Goal: Find specific page/section: Find specific page/section

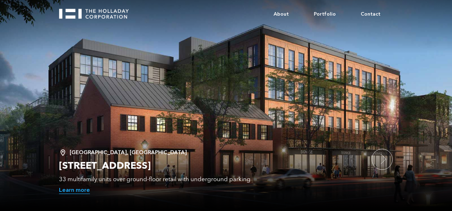
click at [79, 187] on link "Learn more" at bounding box center [74, 190] width 31 height 7
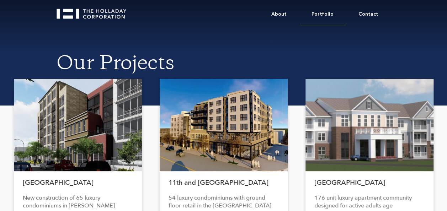
click at [318, 15] on link "Portfolio" at bounding box center [322, 15] width 47 height 22
